Goal: Task Accomplishment & Management: Complete application form

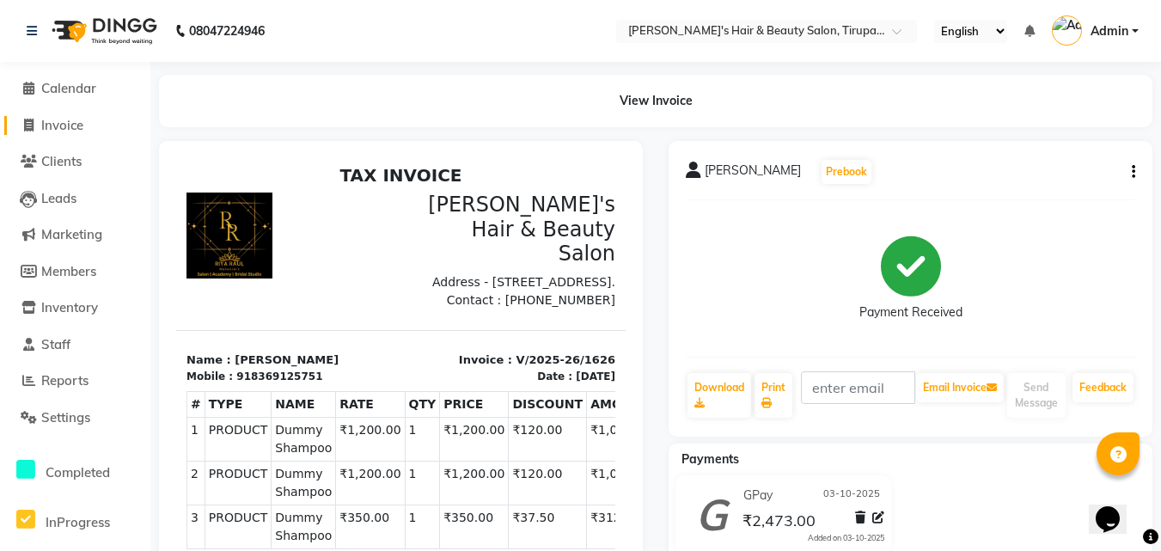
click at [71, 119] on span "Invoice" at bounding box center [62, 125] width 42 height 16
select select "service"
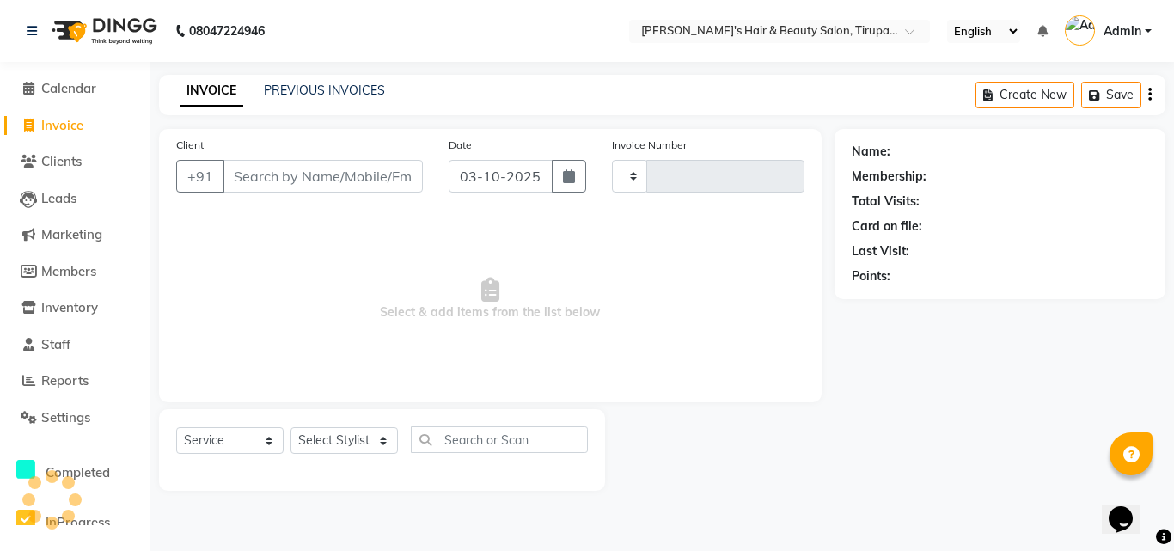
type input "1627"
select select "5401"
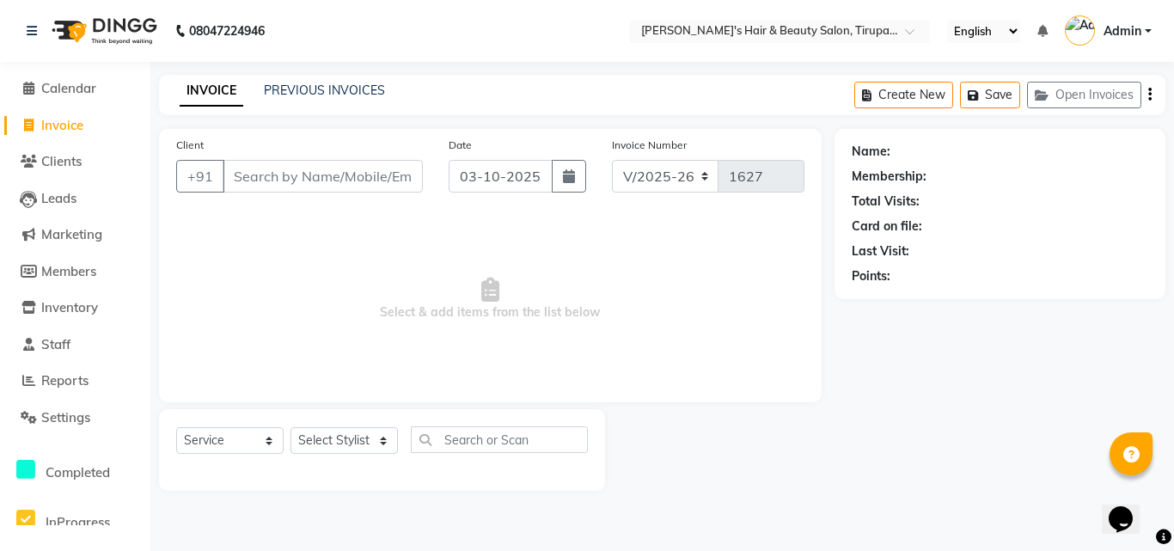
click at [60, 126] on span "Invoice" at bounding box center [62, 125] width 42 height 16
select select "5401"
select select "service"
click at [60, 126] on span "Invoice" at bounding box center [62, 125] width 42 height 16
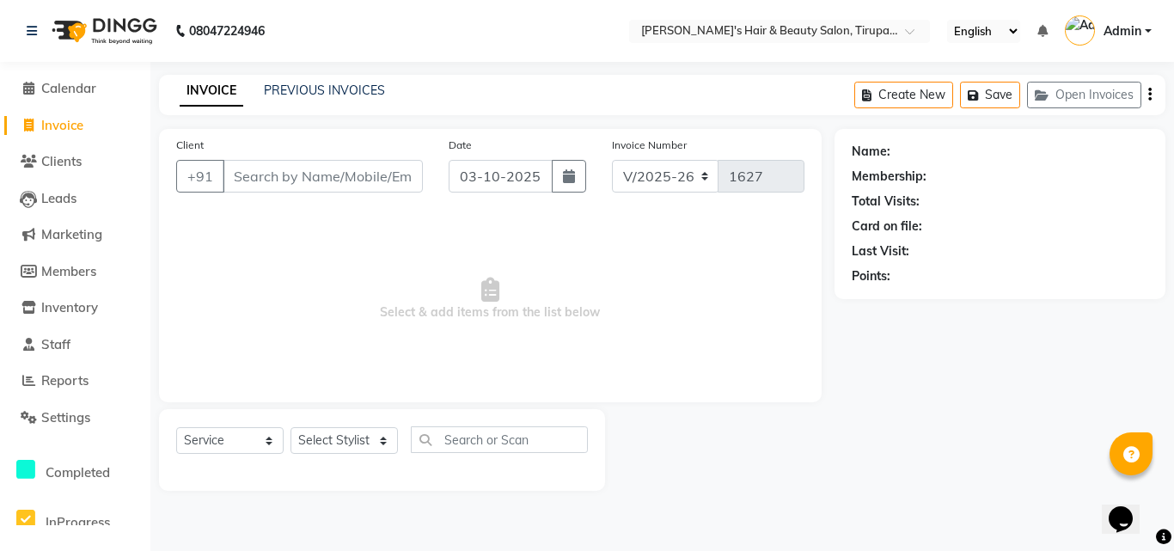
select select "5401"
select select "service"
click at [70, 124] on span "Invoice" at bounding box center [62, 125] width 42 height 16
select select "service"
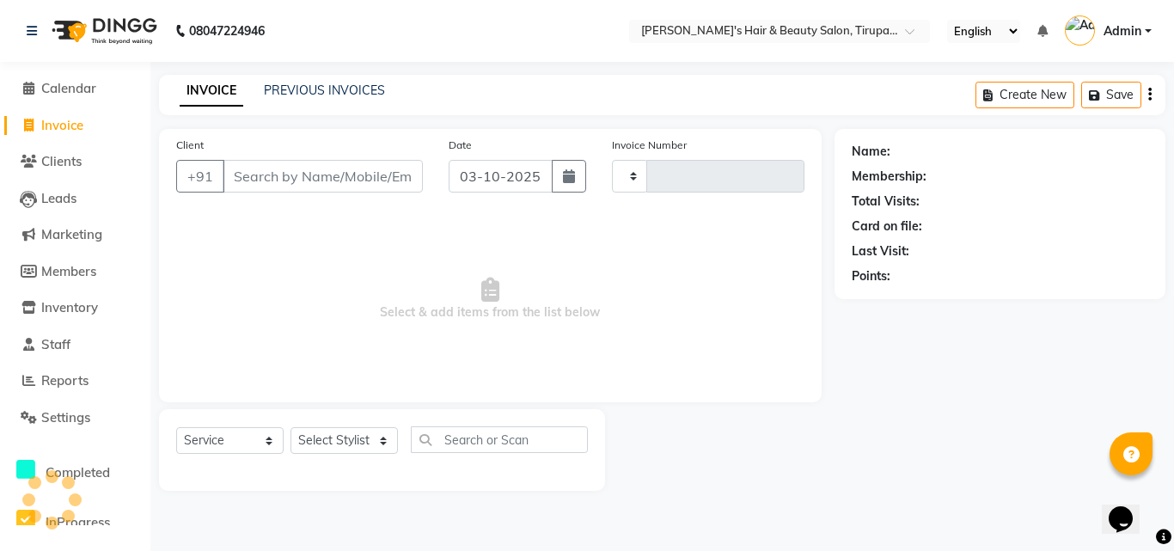
type input "1627"
select select "5401"
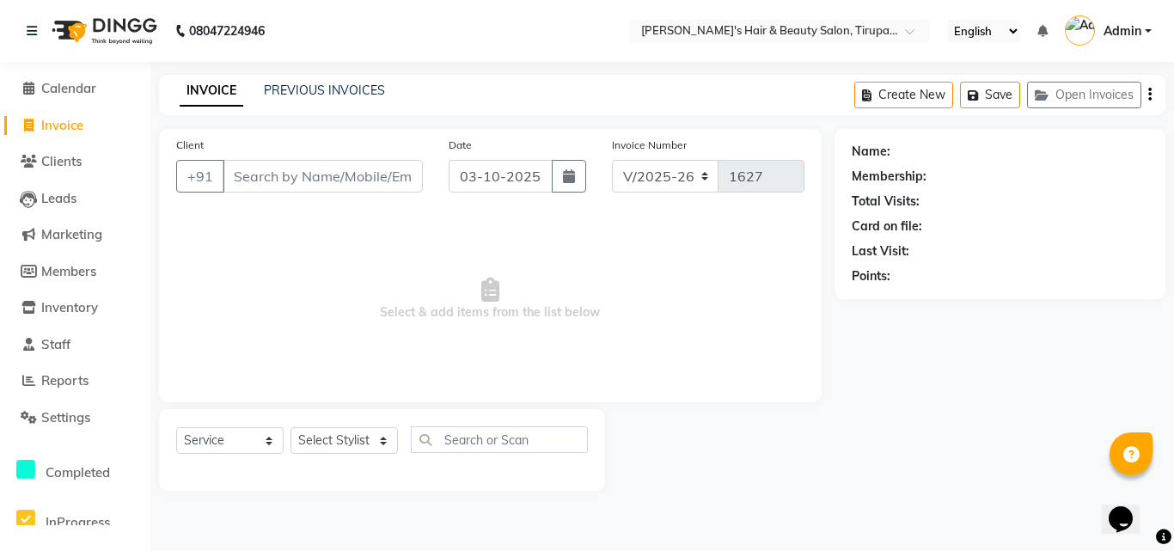
click at [75, 131] on span "Invoice" at bounding box center [62, 125] width 42 height 16
select select "5401"
select select "service"
click at [79, 131] on span "Invoice" at bounding box center [62, 125] width 42 height 16
select select "service"
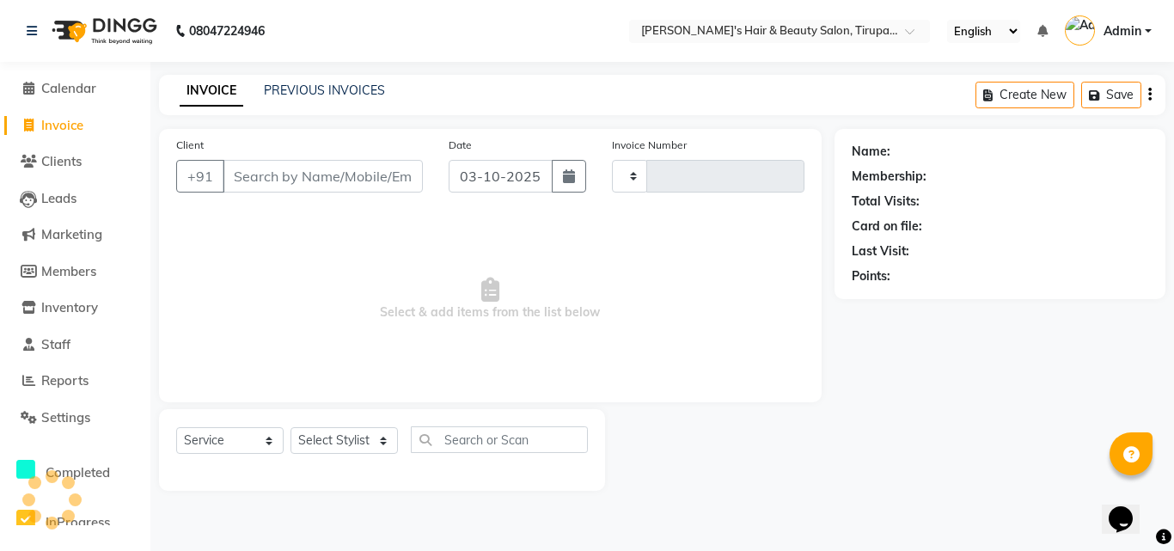
type input "1627"
select select "5401"
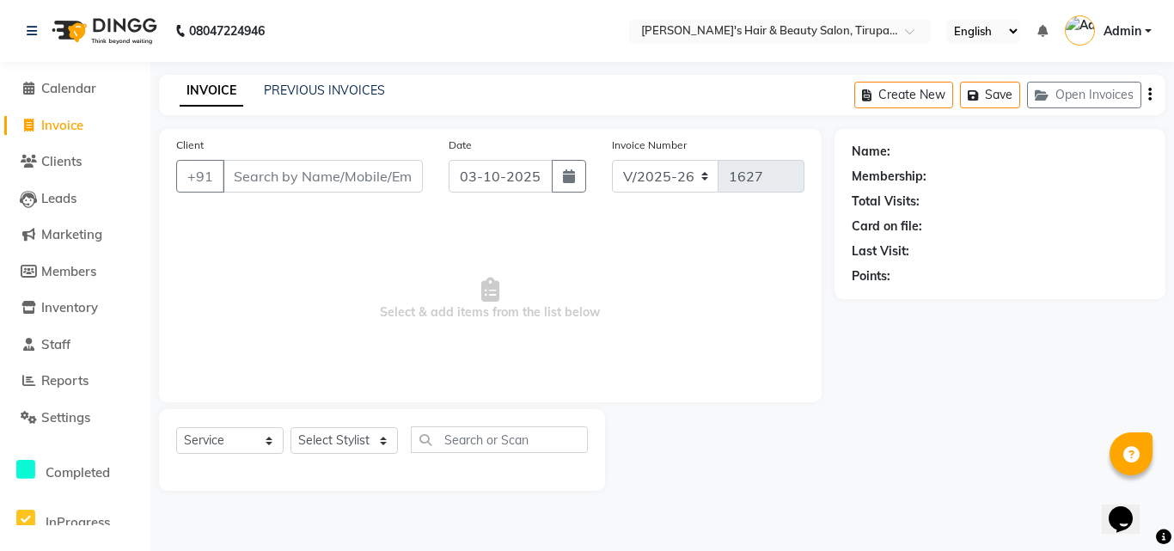
click at [79, 124] on span "Invoice" at bounding box center [62, 125] width 42 height 16
select select "5401"
select select "service"
click at [72, 125] on span "Invoice" at bounding box center [62, 125] width 42 height 16
select select "service"
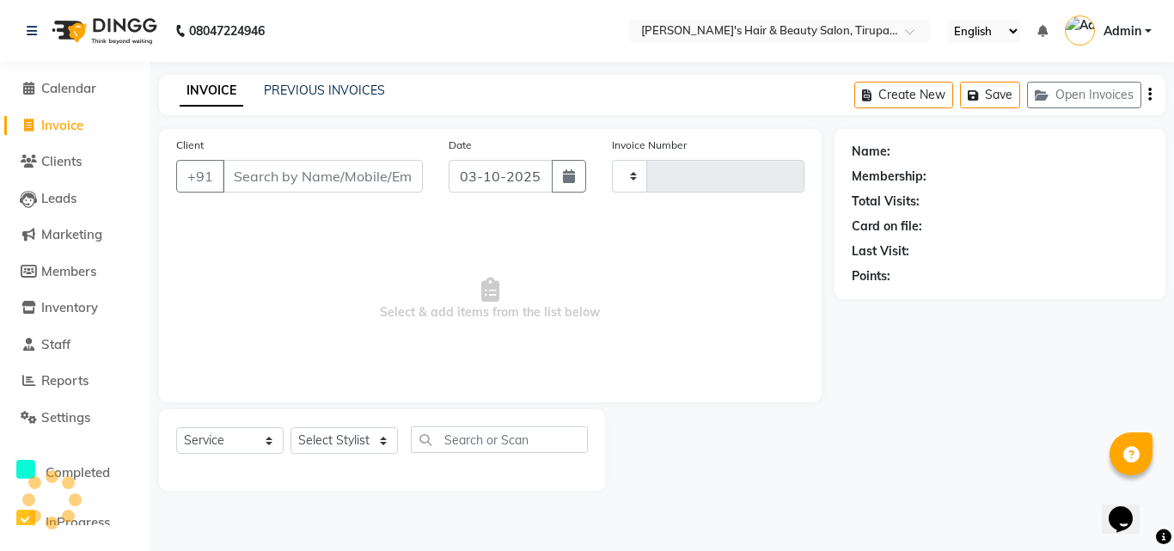
type input "1627"
select select "5401"
click at [73, 131] on span "Invoice" at bounding box center [62, 125] width 42 height 16
select select "service"
type input "1627"
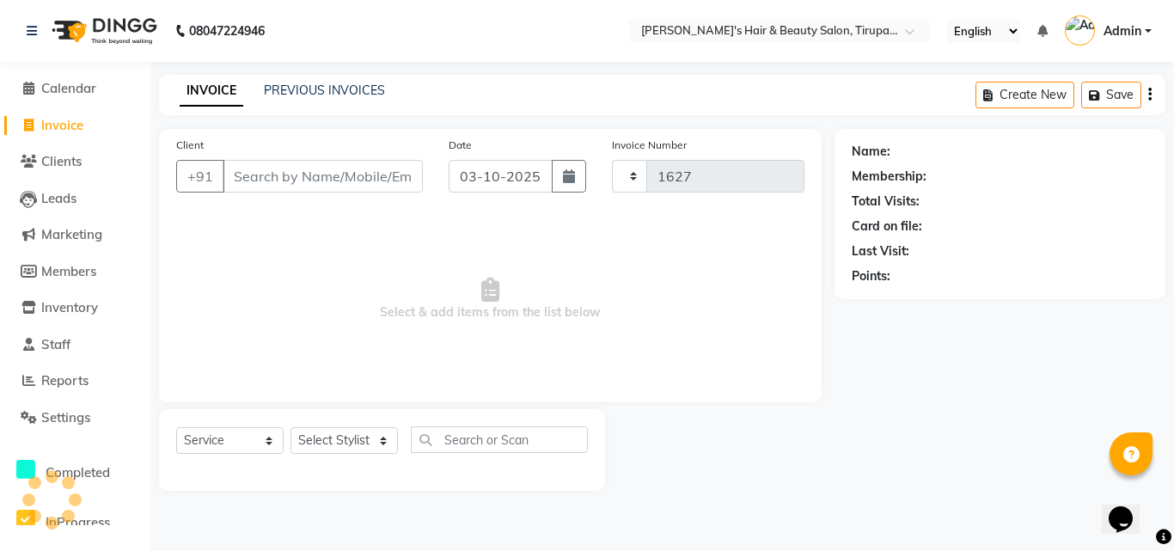
select select "5401"
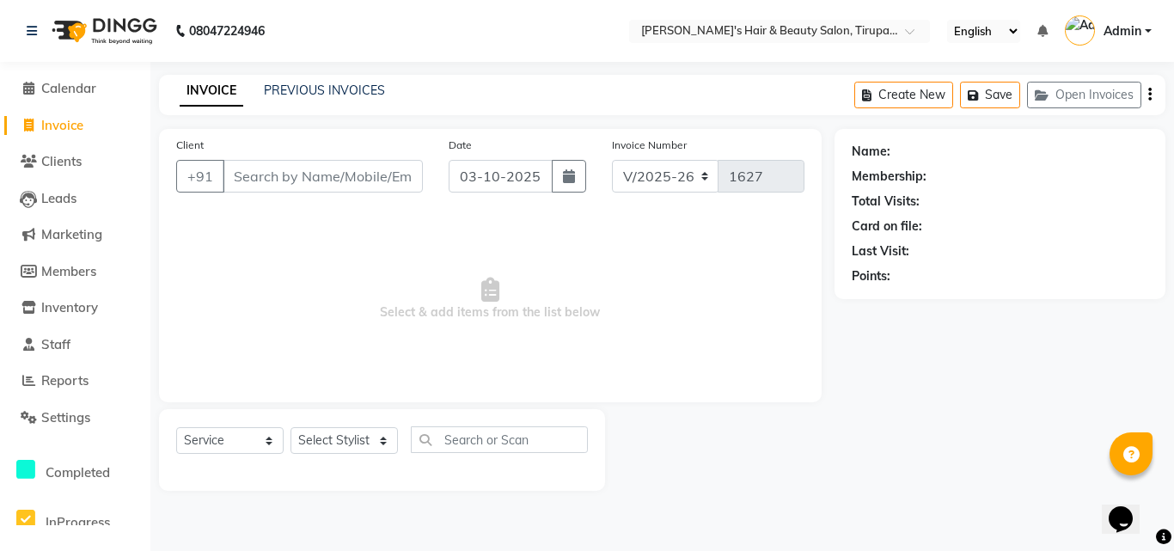
click at [265, 176] on input "Client" at bounding box center [323, 176] width 200 height 33
click at [75, 122] on span "Invoice" at bounding box center [62, 125] width 42 height 16
select select "5401"
select select "service"
click at [296, 185] on input "Client" at bounding box center [323, 176] width 200 height 33
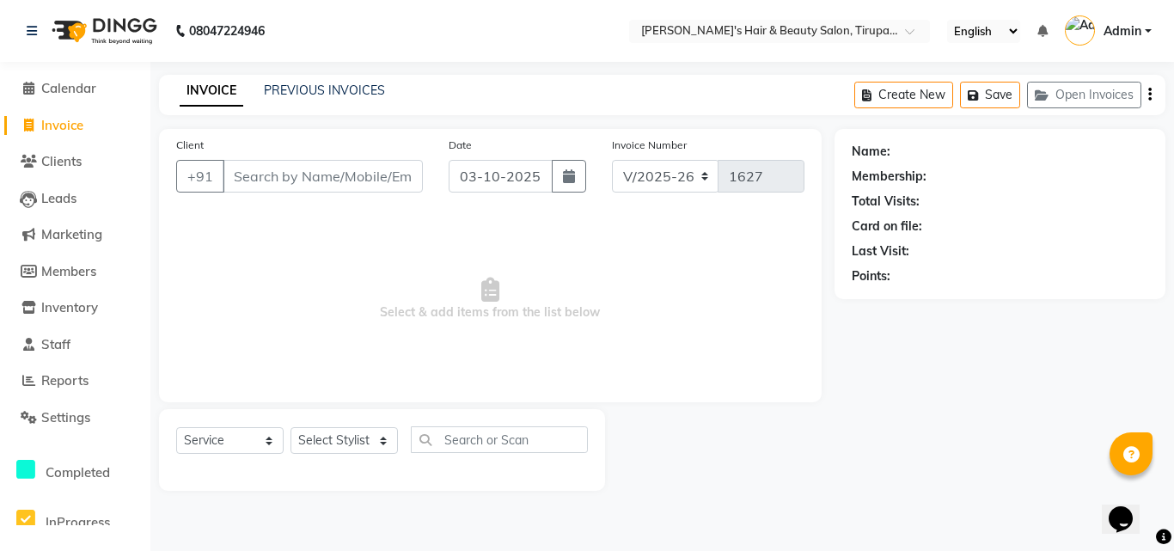
click at [48, 129] on span "Invoice" at bounding box center [62, 125] width 42 height 16
select select "5401"
select select "service"
click at [71, 131] on span "Invoice" at bounding box center [62, 125] width 42 height 16
select select "5401"
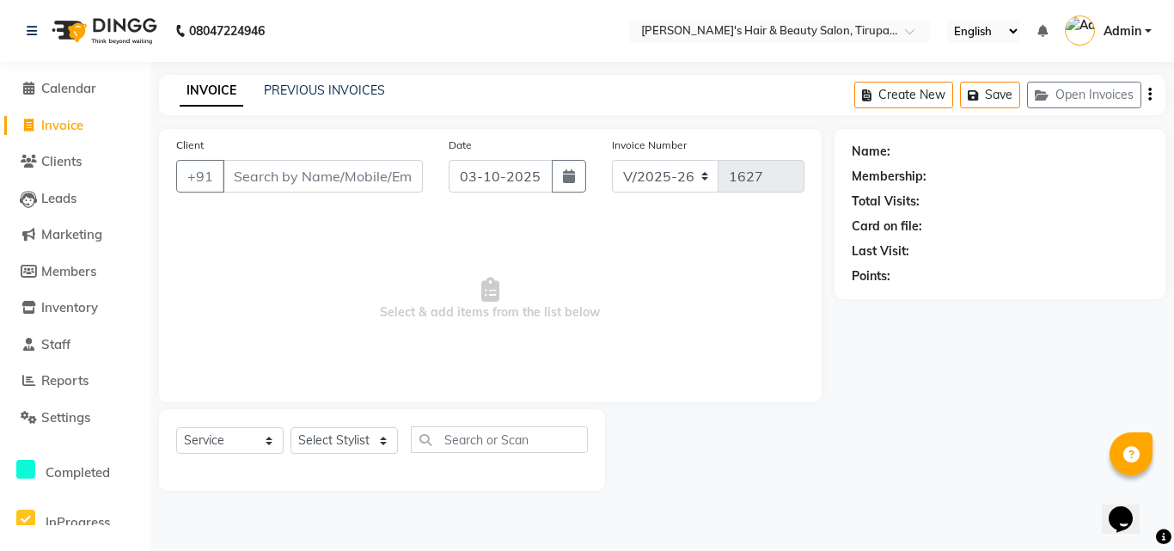
select select "service"
click at [28, 124] on icon at bounding box center [28, 125] width 9 height 13
select select "5401"
select select "service"
click at [62, 128] on span "Invoice" at bounding box center [62, 125] width 42 height 16
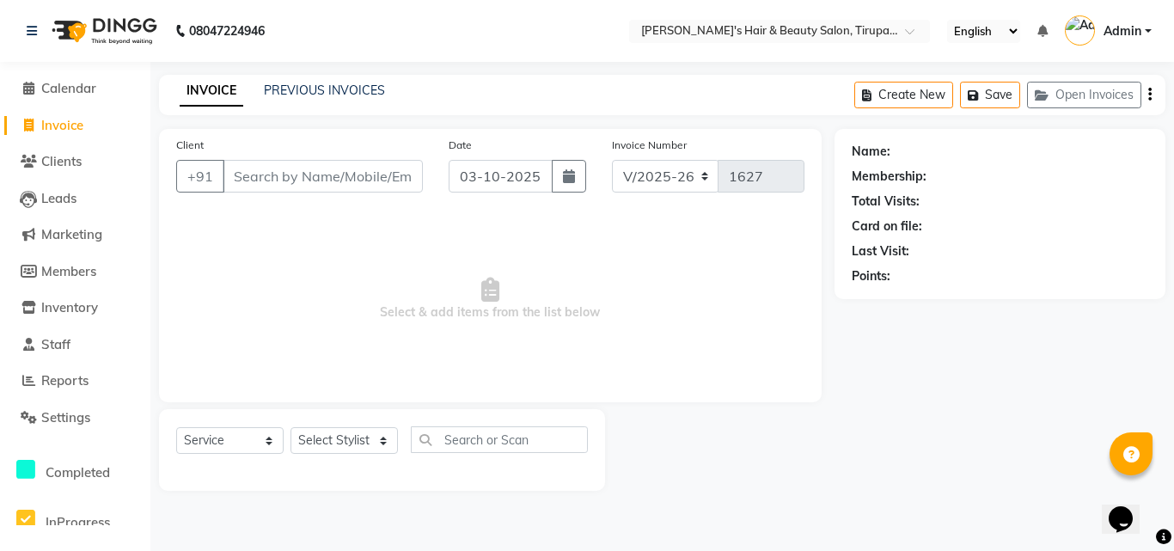
select select "5401"
select select "service"
click at [43, 128] on span "Invoice" at bounding box center [62, 125] width 42 height 16
select select "service"
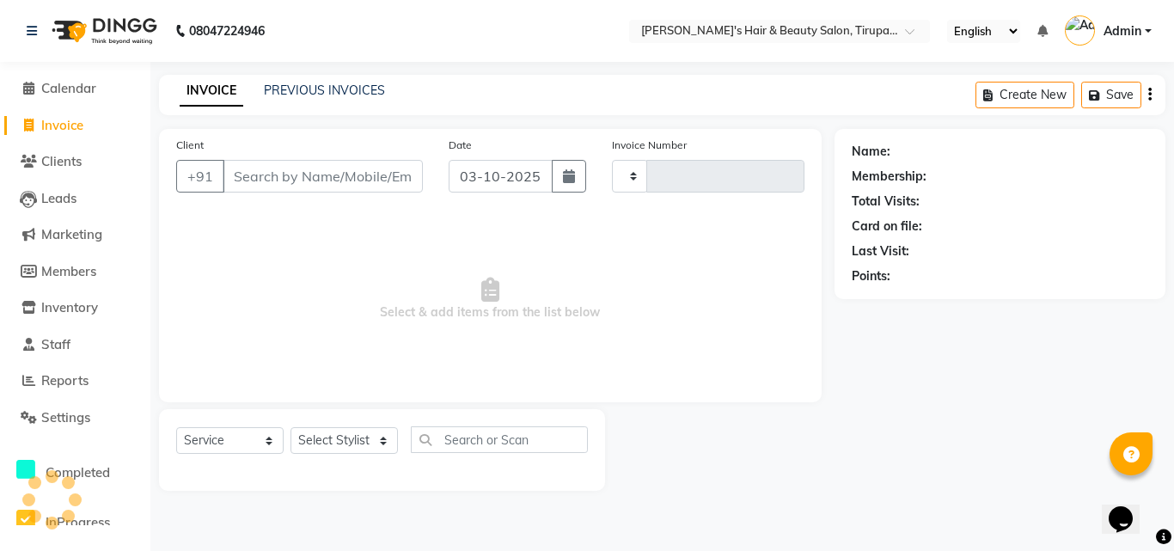
type input "1627"
select select "5401"
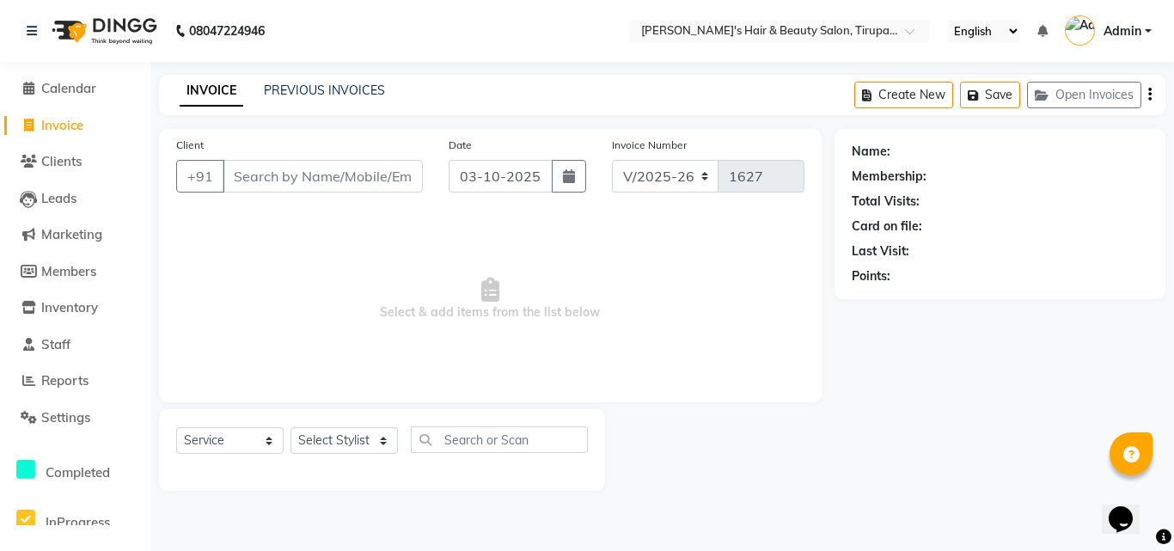
click at [35, 125] on span at bounding box center [28, 126] width 26 height 20
select select "5401"
select select "service"
click at [75, 123] on span "Invoice" at bounding box center [62, 125] width 42 height 16
select select "5401"
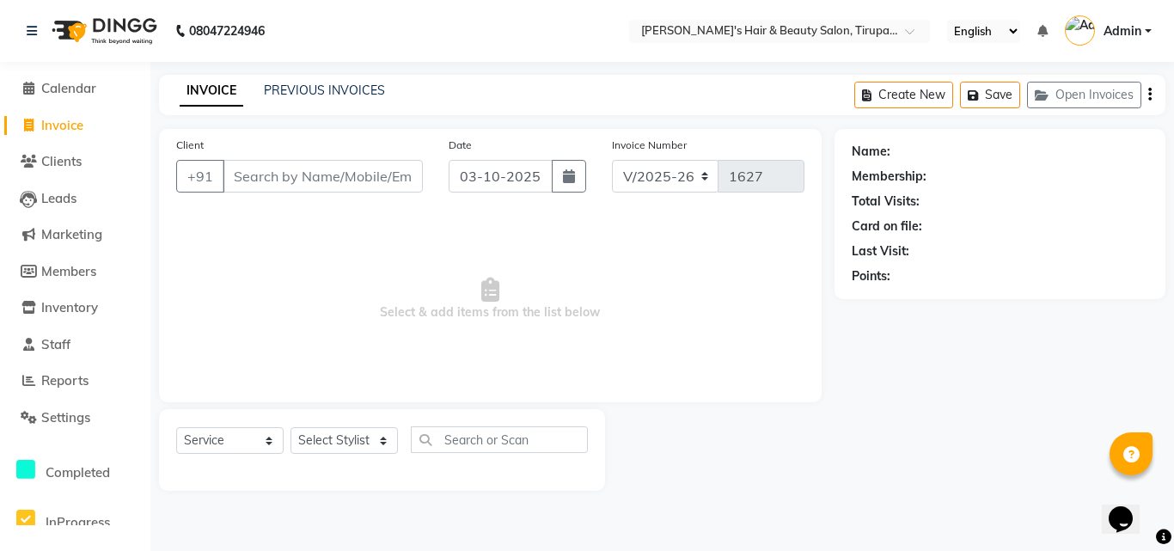
select select "service"
click at [25, 125] on icon at bounding box center [28, 125] width 9 height 13
select select "service"
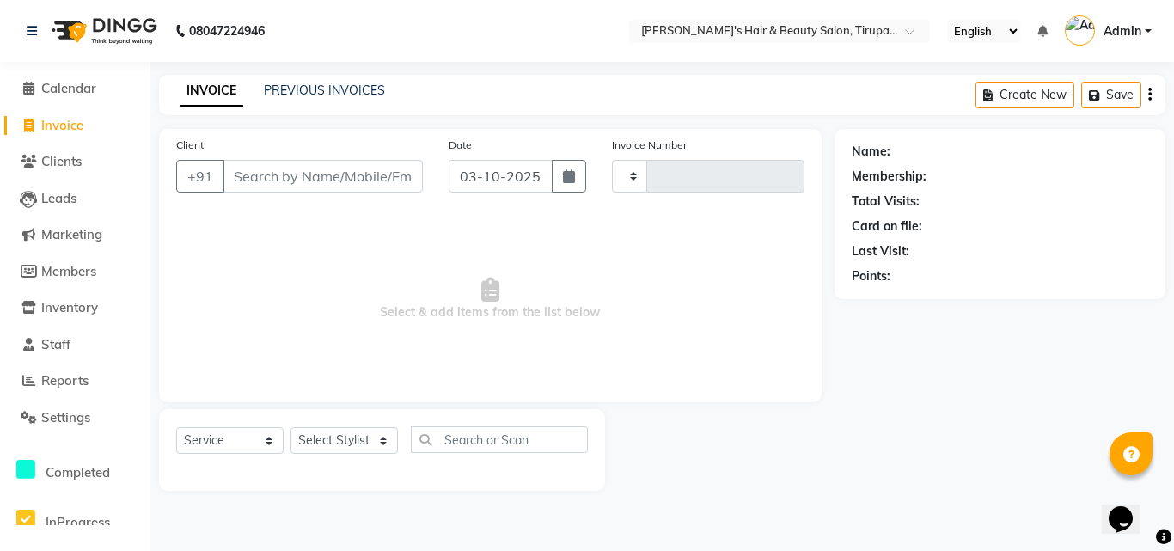
type input "1627"
select select "5401"
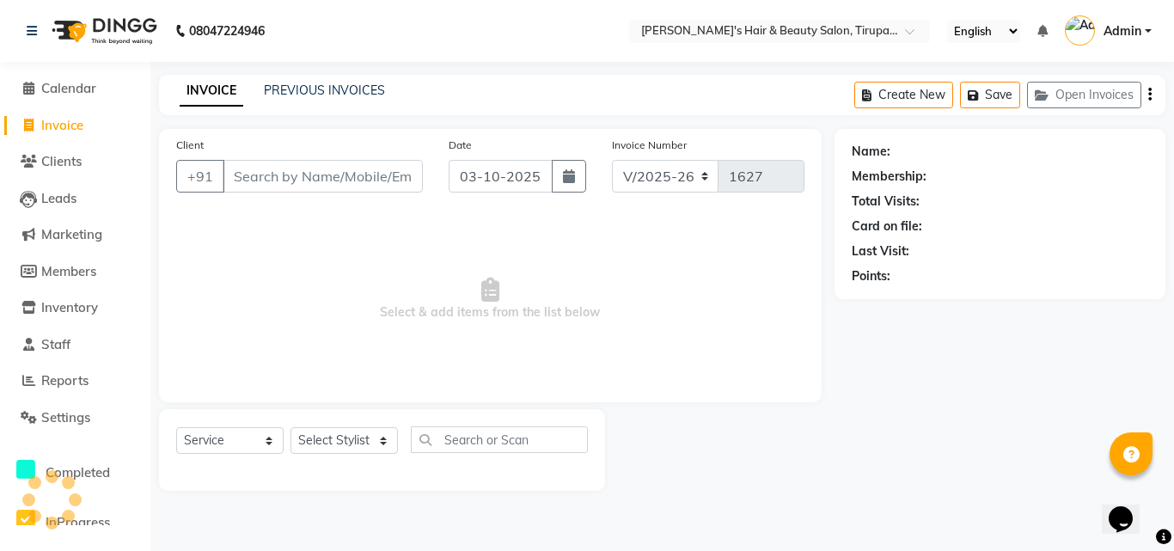
click at [61, 130] on span "Invoice" at bounding box center [62, 125] width 42 height 16
select select "5401"
select select "service"
click at [28, 127] on icon at bounding box center [28, 125] width 9 height 13
select select "5401"
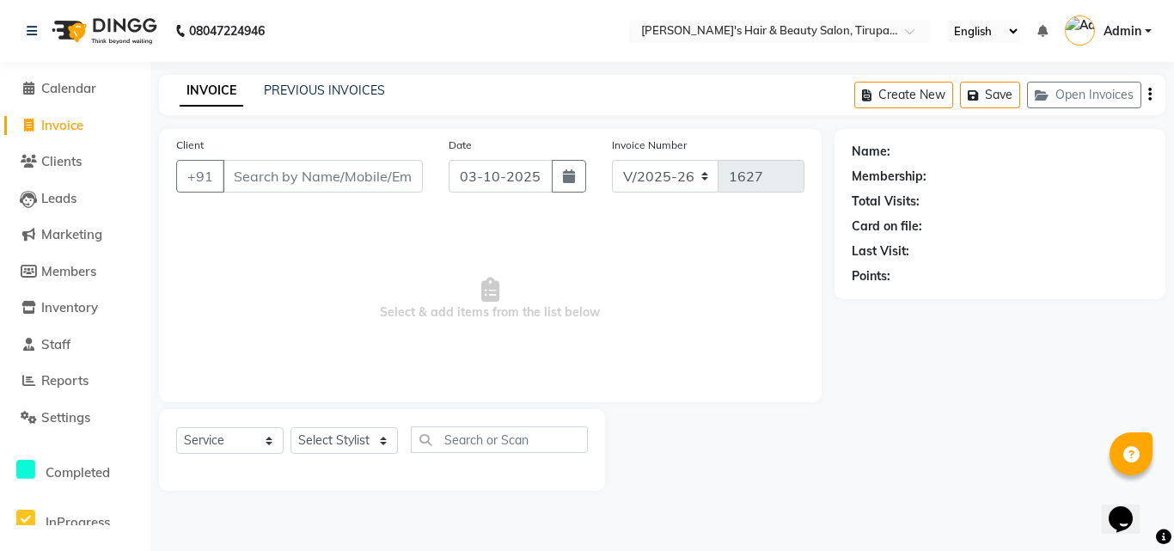
select select "service"
click at [47, 119] on span "Invoice" at bounding box center [62, 125] width 42 height 16
select select "5401"
select select "service"
click at [404, 184] on input "Client" at bounding box center [323, 176] width 200 height 33
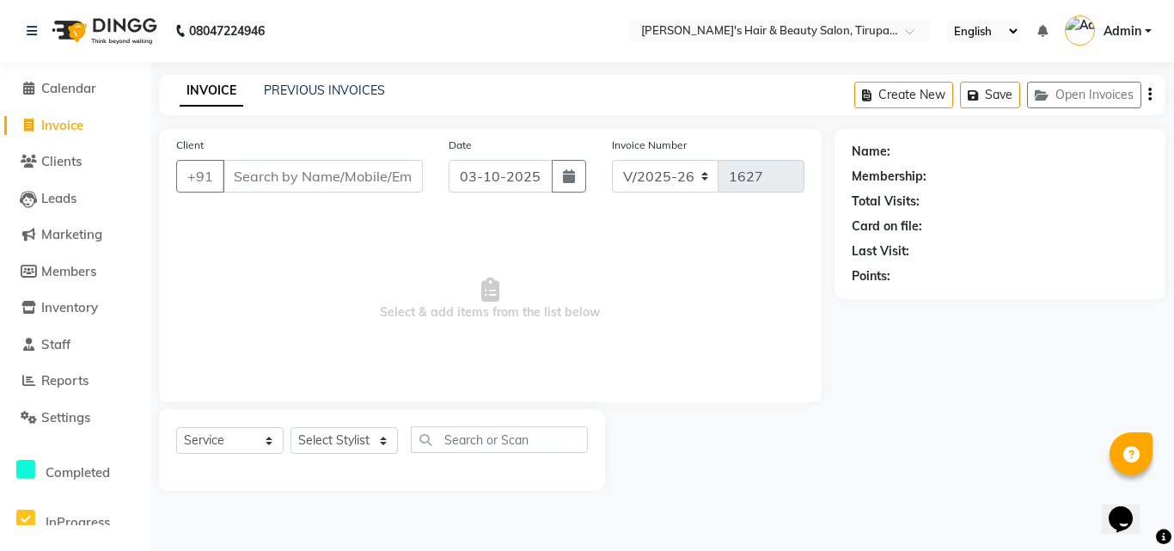
click at [340, 175] on input "Client" at bounding box center [323, 176] width 200 height 33
click at [291, 178] on input "Client" at bounding box center [323, 176] width 200 height 33
click at [256, 170] on input "Client" at bounding box center [323, 176] width 200 height 33
click at [273, 178] on input "Client" at bounding box center [323, 176] width 200 height 33
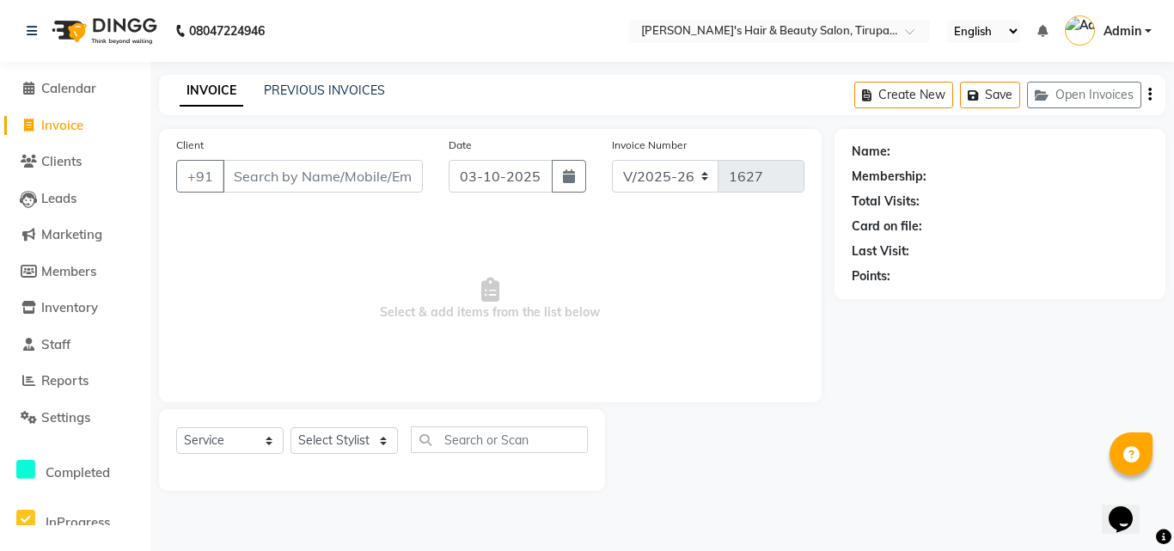
click at [81, 127] on span "Invoice" at bounding box center [62, 125] width 42 height 16
select select "service"
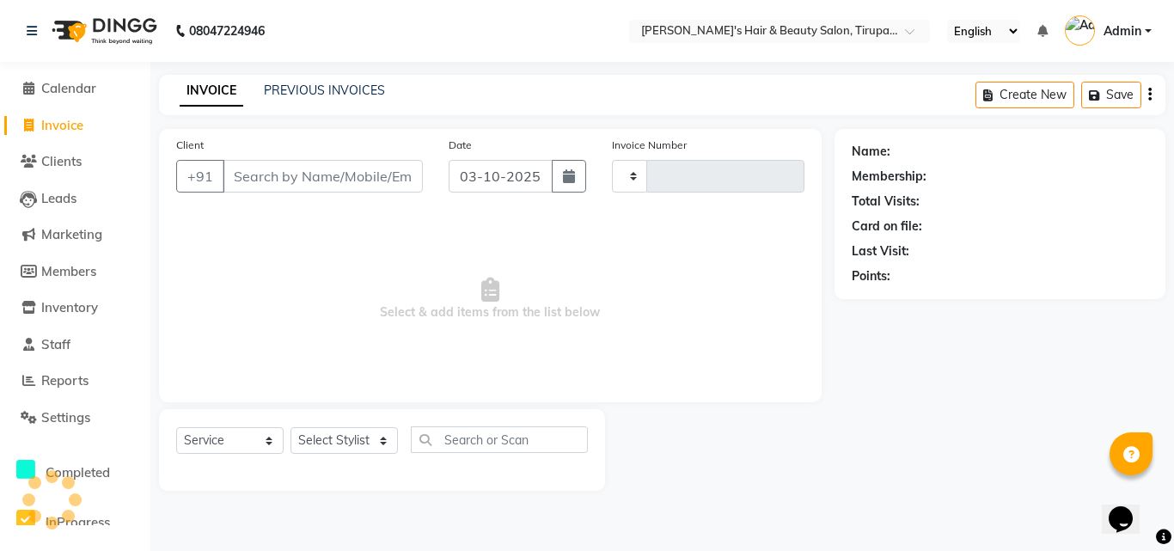
type input "1627"
select select "5401"
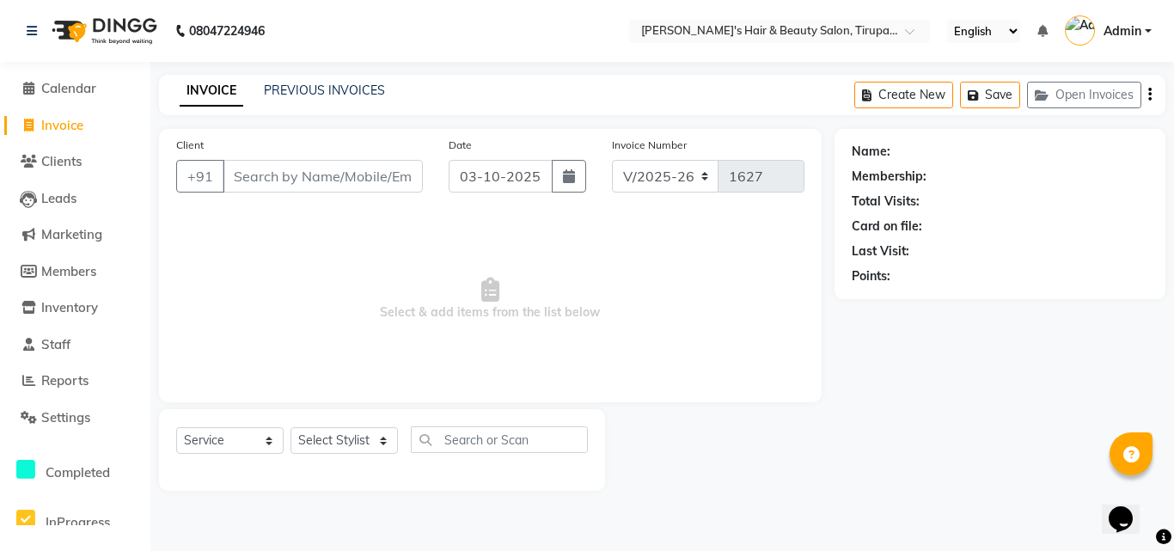
click at [314, 163] on input "Client" at bounding box center [323, 176] width 200 height 33
